Goal: Task Accomplishment & Management: Manage account settings

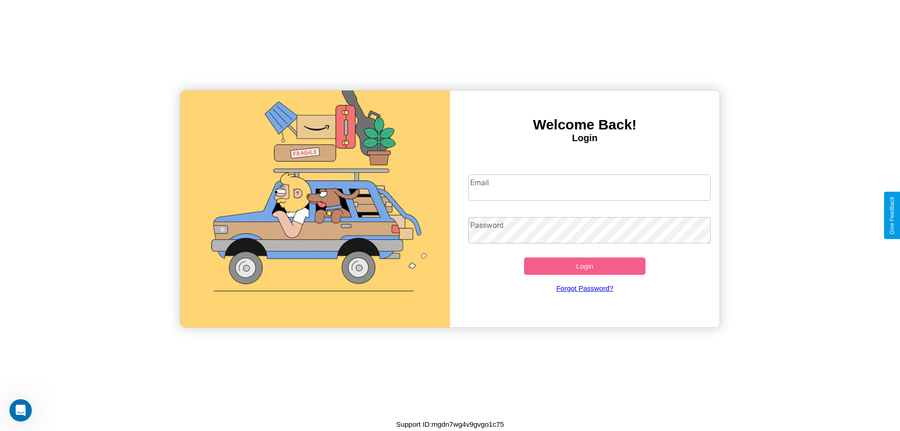
click at [589, 187] on input "Email" at bounding box center [590, 187] width 243 height 26
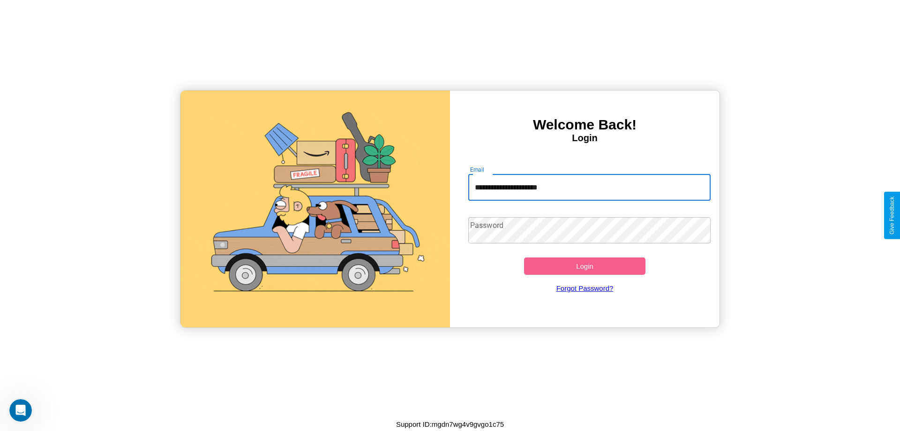
type input "**********"
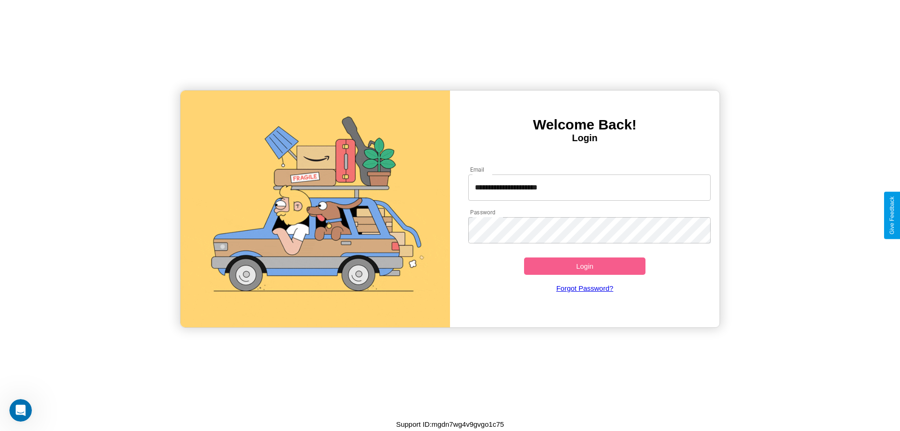
click at [585, 266] on button "Login" at bounding box center [584, 265] width 121 height 17
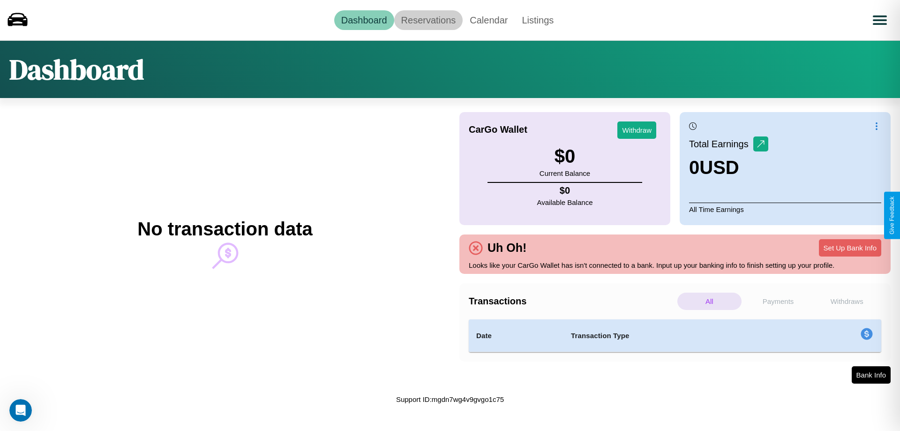
click at [428, 20] on link "Reservations" at bounding box center [428, 20] width 69 height 20
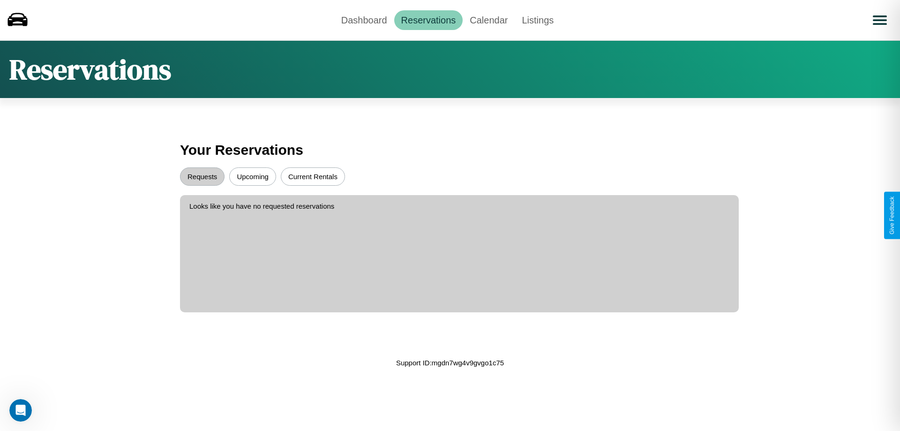
click at [253, 176] on button "Upcoming" at bounding box center [252, 176] width 47 height 18
click at [202, 176] on button "Requests" at bounding box center [202, 176] width 45 height 18
click at [313, 176] on button "Current Rentals" at bounding box center [313, 176] width 64 height 18
